Goal: Information Seeking & Learning: Find specific page/section

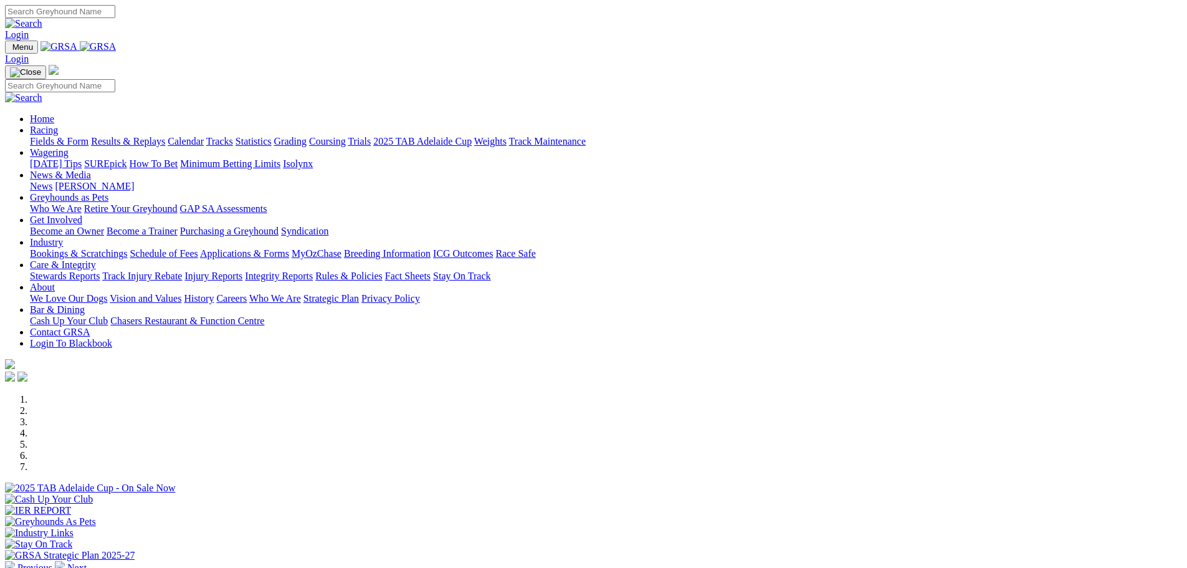
click at [100, 270] on link "Stewards Reports" at bounding box center [65, 275] width 70 height 11
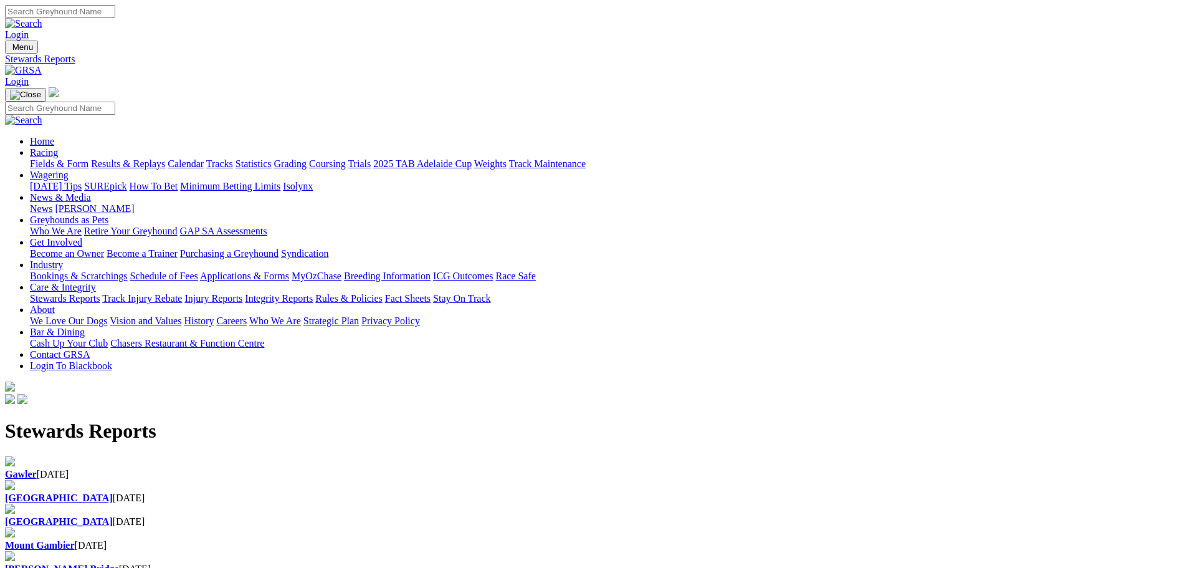
click at [412, 492] on div "Angle Park 19 Aug 2025" at bounding box center [593, 497] width 1177 height 11
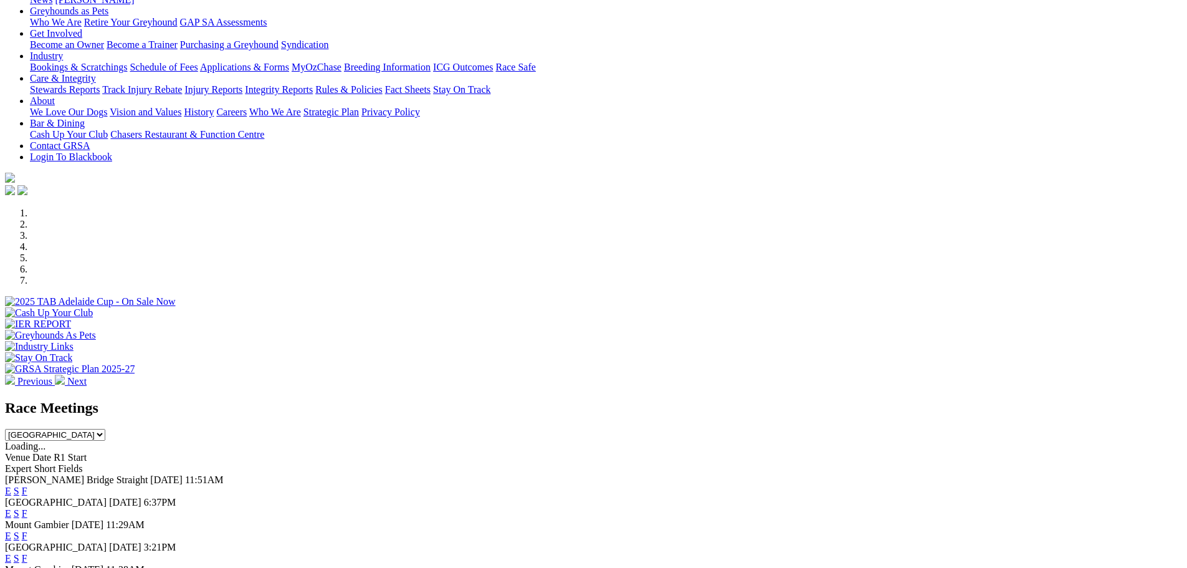
scroll to position [187, 0]
